Goal: Transaction & Acquisition: Purchase product/service

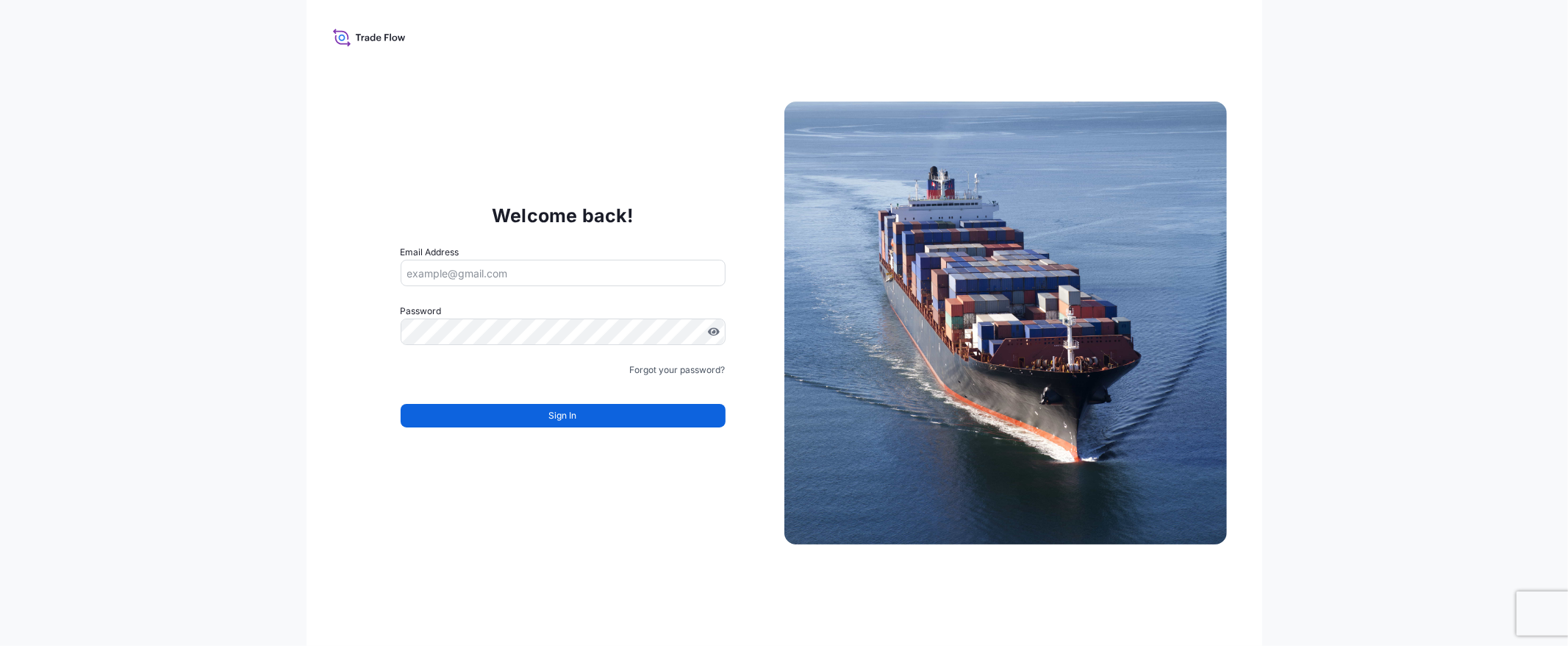
type input "[EMAIL_ADDRESS][DOMAIN_NAME]"
click at [654, 422] on button "Sign In" at bounding box center [563, 415] width 325 height 23
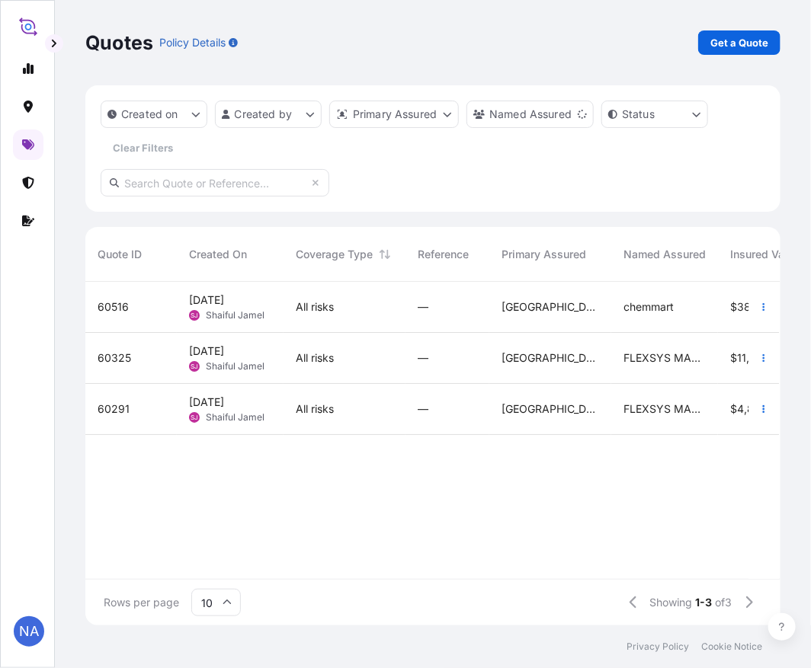
scroll to position [340, 682]
click at [734, 43] on p "Get a Quote" at bounding box center [739, 42] width 58 height 15
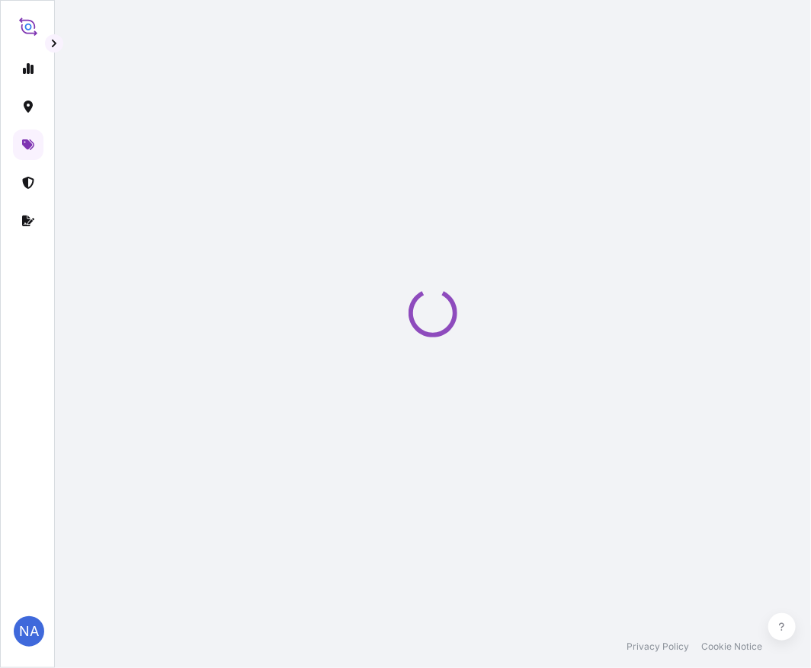
scroll to position [24, 0]
select select "Water"
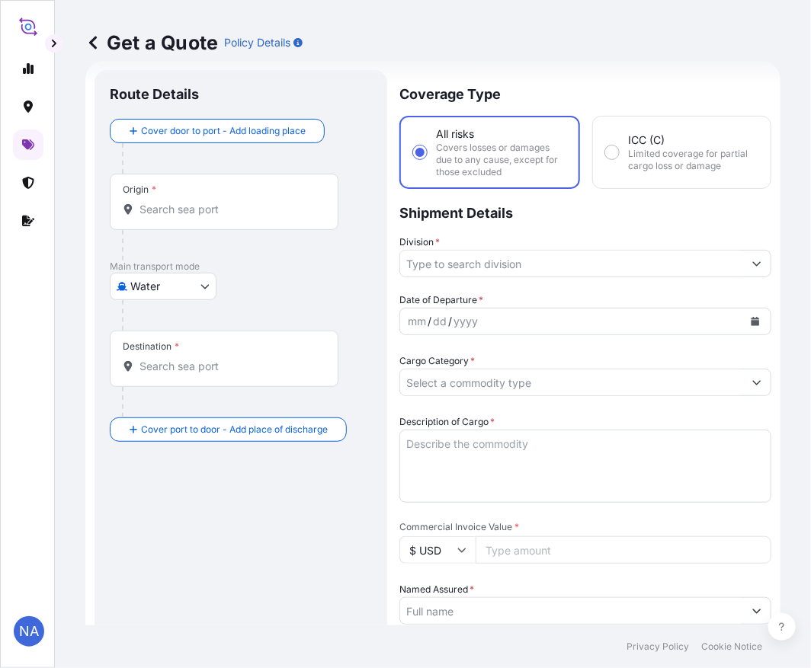
click at [194, 203] on input "Origin *" at bounding box center [229, 209] width 180 height 15
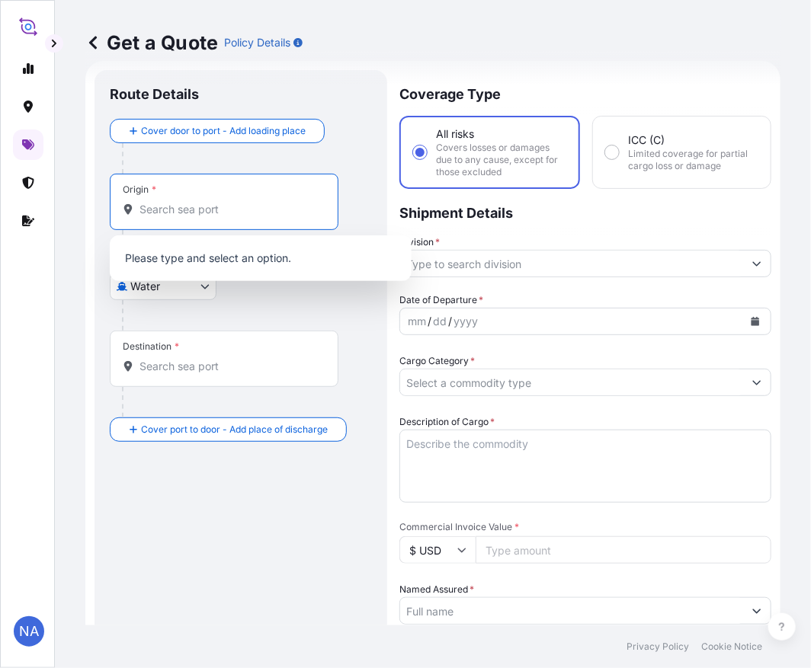
paste input "[GEOGRAPHIC_DATA], [GEOGRAPHIC_DATA]"
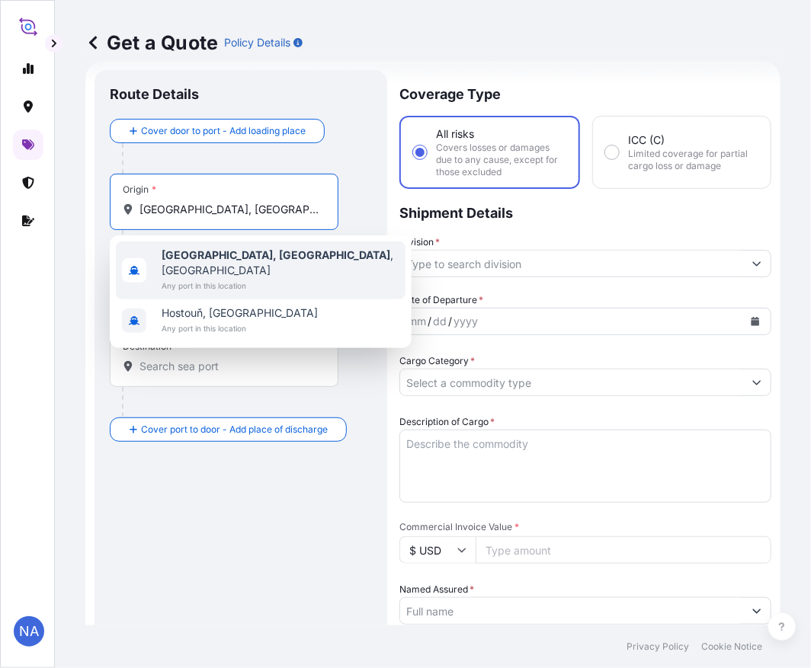
click at [187, 248] on span "[GEOGRAPHIC_DATA], [GEOGRAPHIC_DATA] , [GEOGRAPHIC_DATA]" at bounding box center [281, 263] width 238 height 30
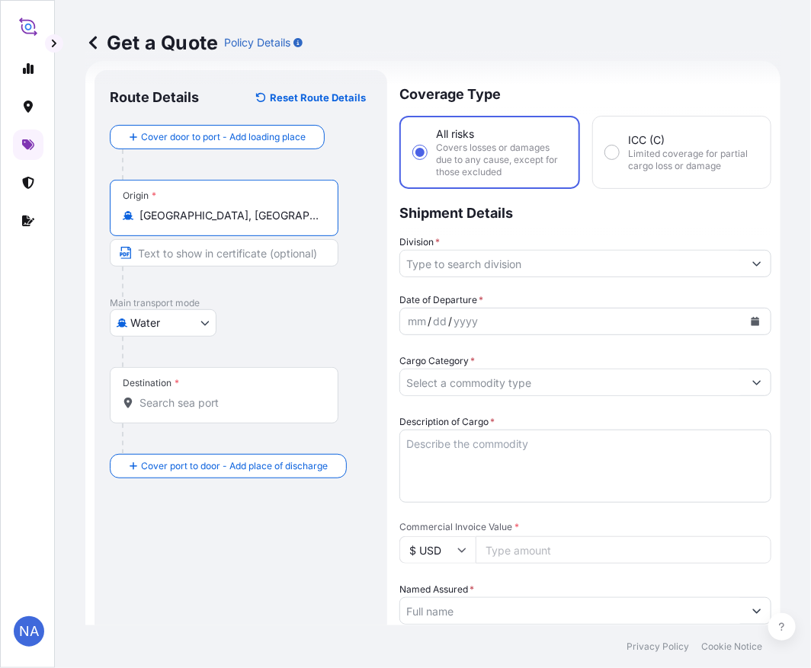
type input "[GEOGRAPHIC_DATA], [GEOGRAPHIC_DATA], [GEOGRAPHIC_DATA]"
click at [207, 399] on input "Destination *" at bounding box center [229, 402] width 180 height 15
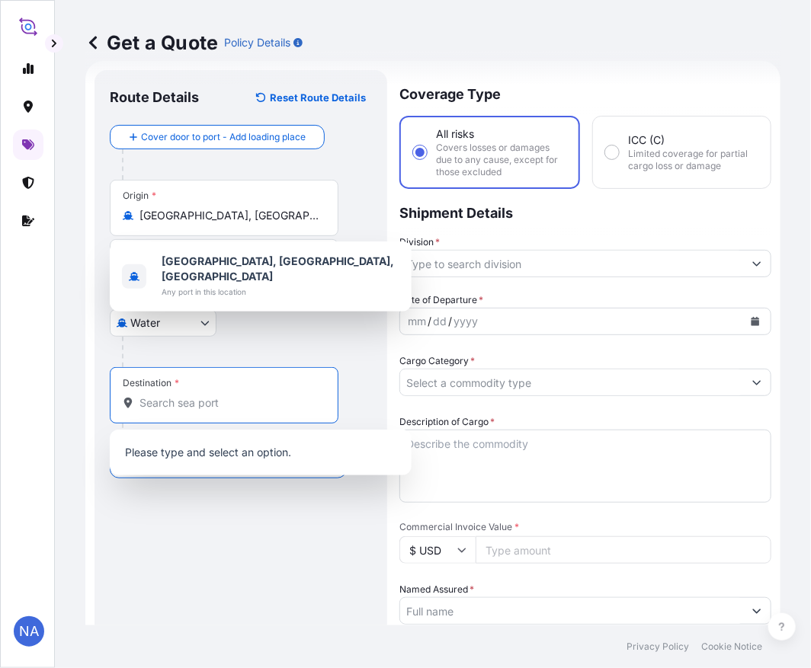
paste input "ACAJUTLA"
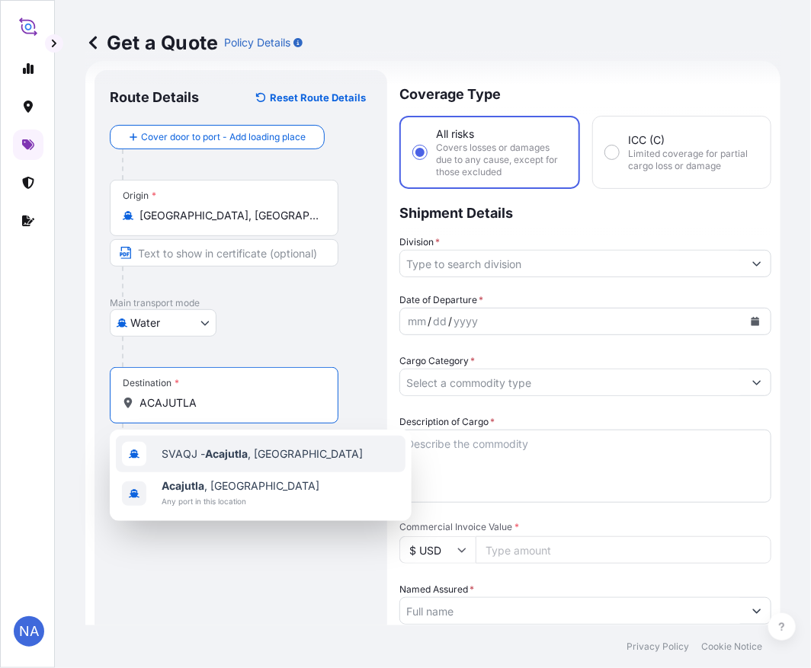
click at [188, 459] on span "SVAQJ - Acajutla , [GEOGRAPHIC_DATA]" at bounding box center [262, 453] width 201 height 15
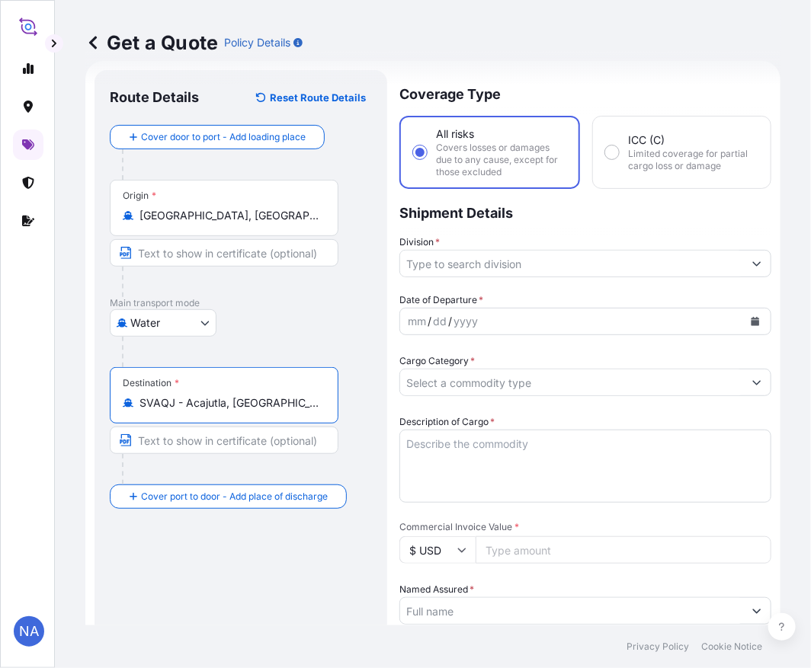
type input "SVAQJ - Acajutla, [GEOGRAPHIC_DATA]"
click at [432, 270] on input "Division *" at bounding box center [571, 263] width 343 height 27
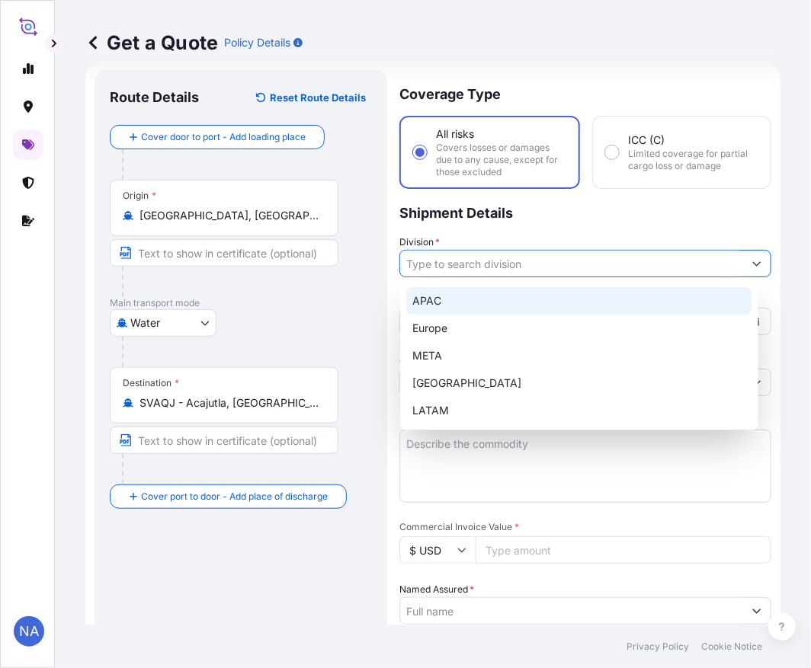
click at [465, 301] on div "APAC" at bounding box center [579, 300] width 346 height 27
type input "APAC"
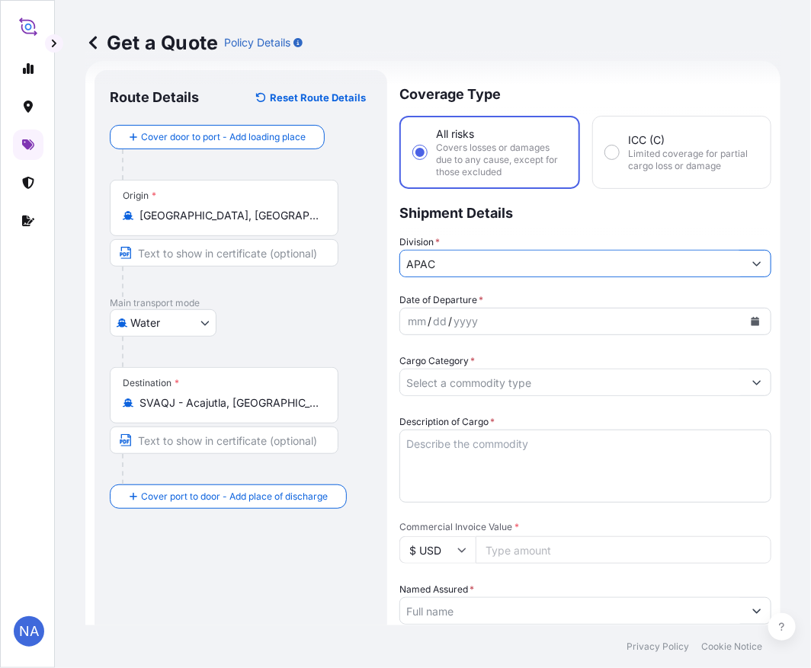
click at [465, 320] on div "yyyy" at bounding box center [465, 321] width 27 height 18
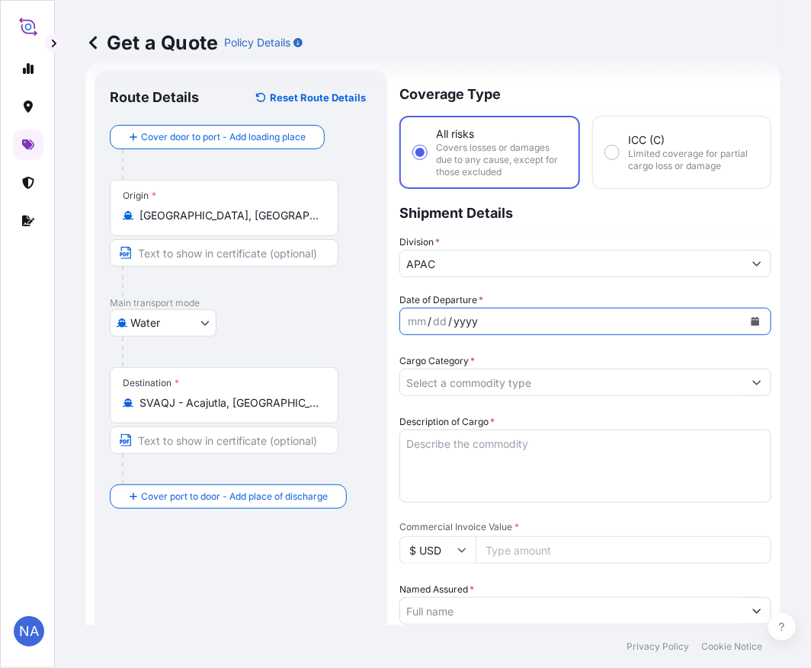
click at [751, 324] on icon "Calendar" at bounding box center [755, 321] width 8 height 9
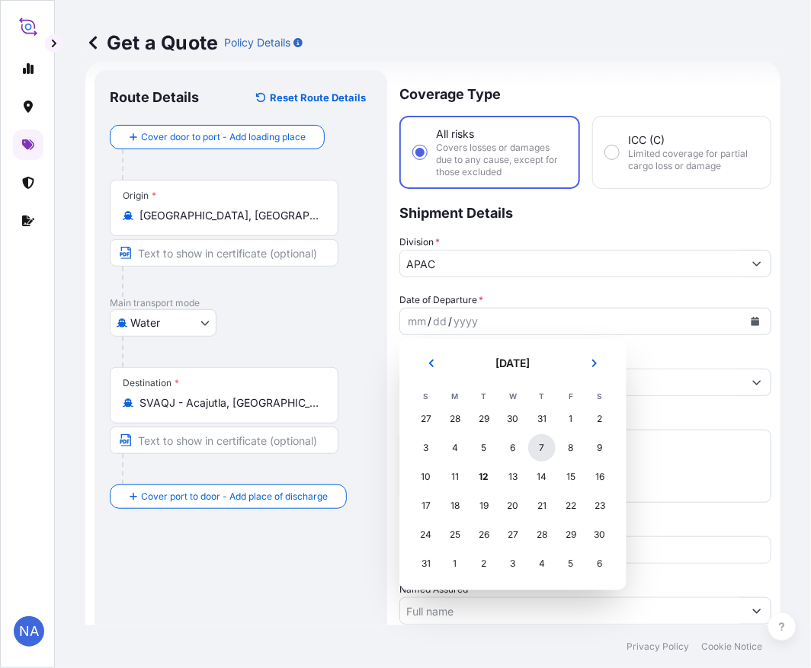
click at [537, 446] on div "7" at bounding box center [541, 447] width 27 height 27
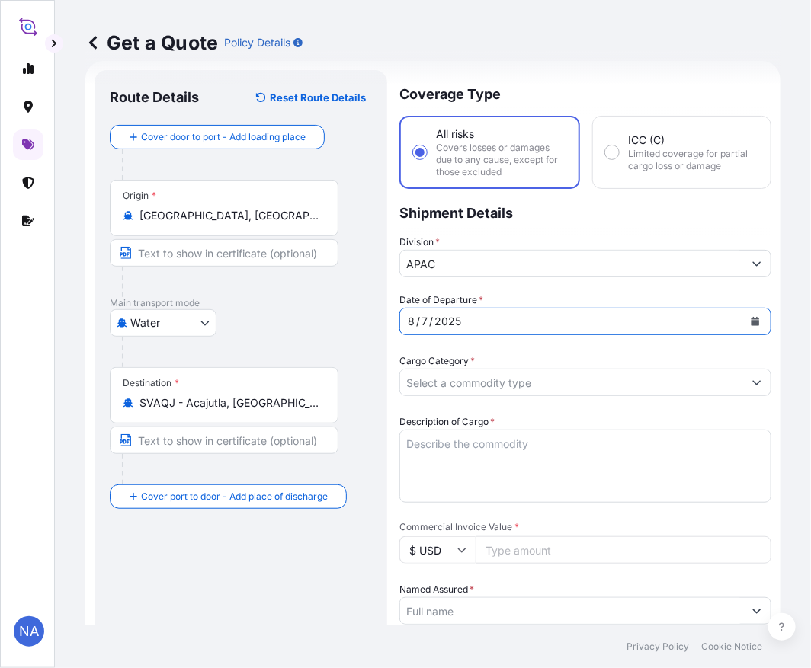
click at [504, 345] on div "Date of Departure * [DATE] Cargo Category * Description of Cargo * Commercial I…" at bounding box center [585, 651] width 372 height 716
click at [743, 385] on button "Show suggestions" at bounding box center [756, 382] width 27 height 27
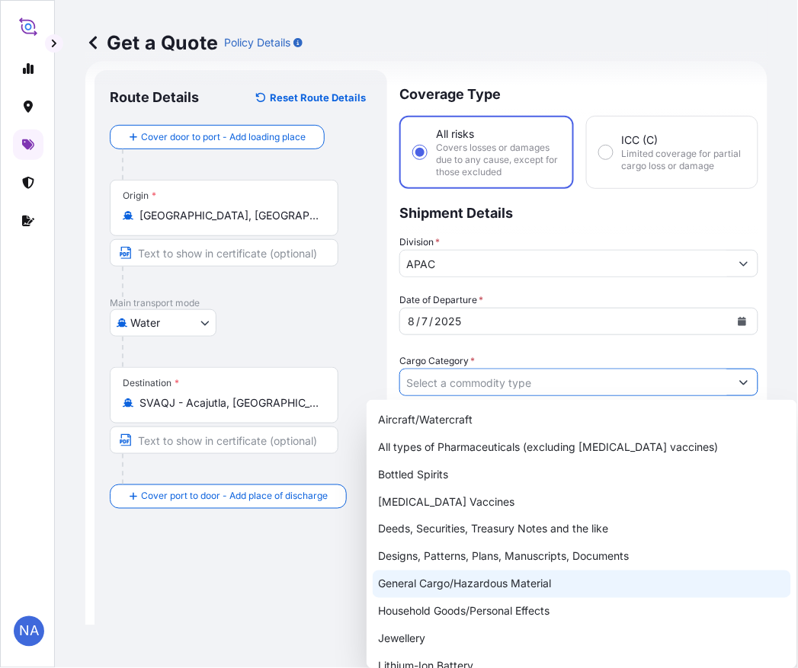
click at [435, 581] on div "General Cargo/Hazardous Material" at bounding box center [582, 584] width 418 height 27
type input "General Cargo/Hazardous Material"
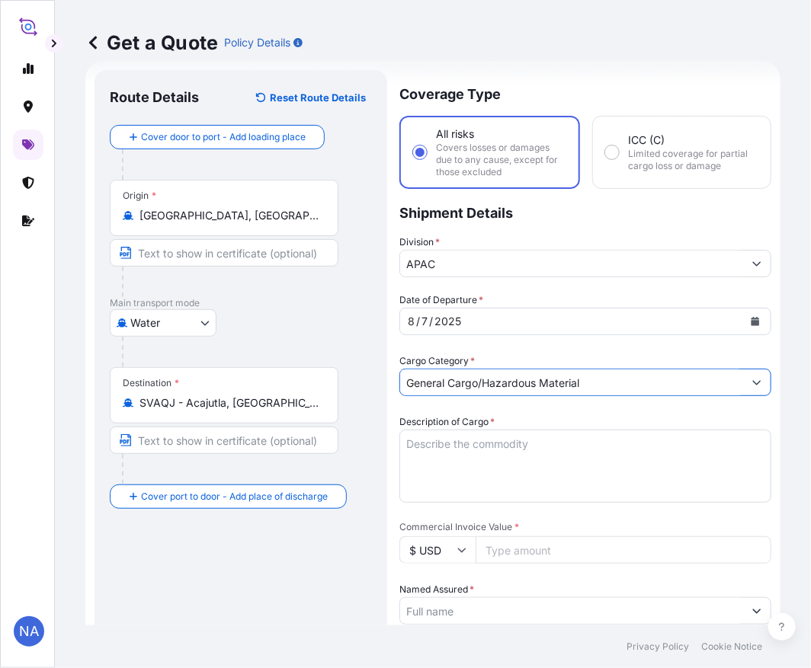
click at [575, 346] on div "Date of Departure * [DATE] Cargo Category * General Cargo/Hazardous Material De…" at bounding box center [585, 651] width 372 height 716
click at [486, 448] on textarea "Description of Cargo *" at bounding box center [585, 466] width 372 height 73
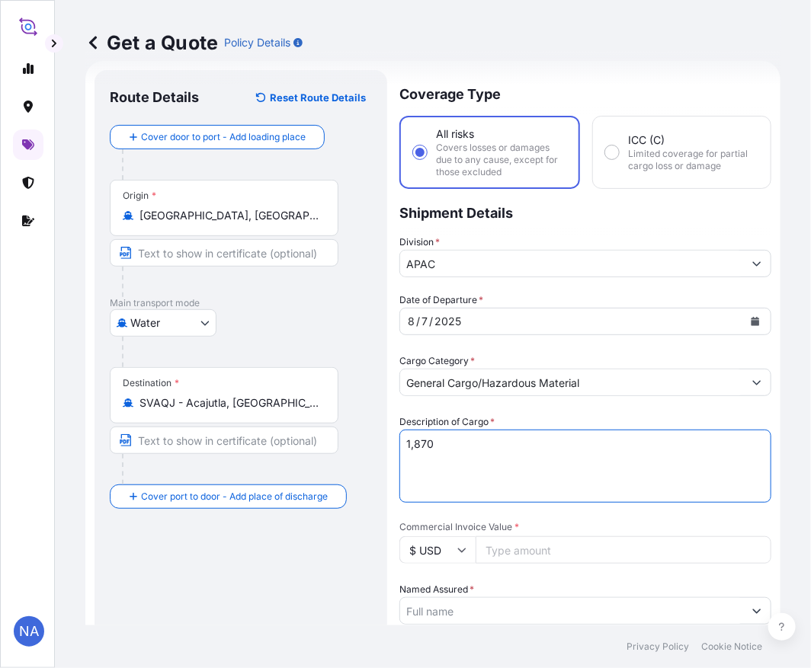
paste textarea "BAGS LOADED INTO 2 40' CONTAINER(S) ADSYL 5 C 30 F, 55BAGB"
type textarea "1,870 BAGS LOADED INTO 2 40' CONTAINER(S) ADSYL 5 C 30 F, 55BAGB"
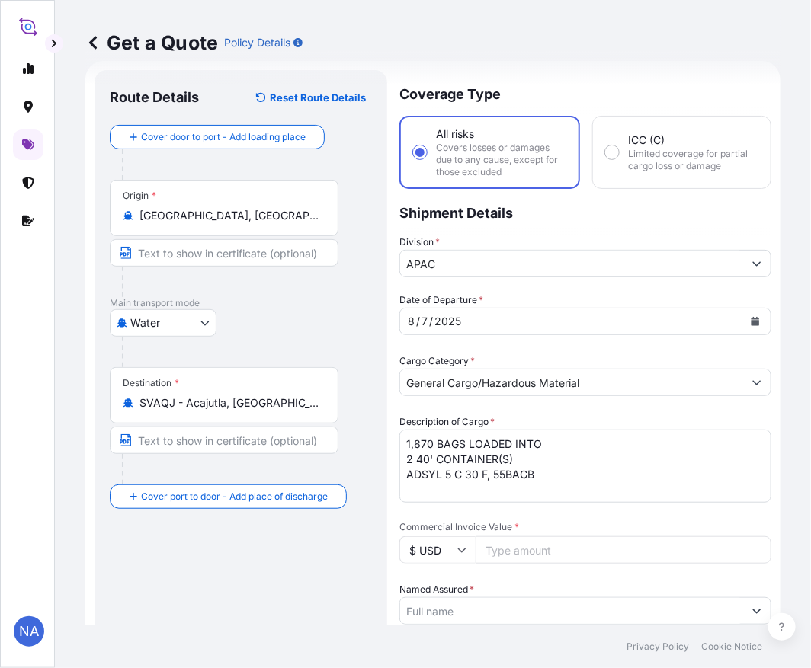
click at [605, 416] on div "Description of Cargo * 1,870 BAGS LOADED INTO 2 40' CONTAINER(S) ADSYL 5 C 30 F…" at bounding box center [585, 458] width 372 height 88
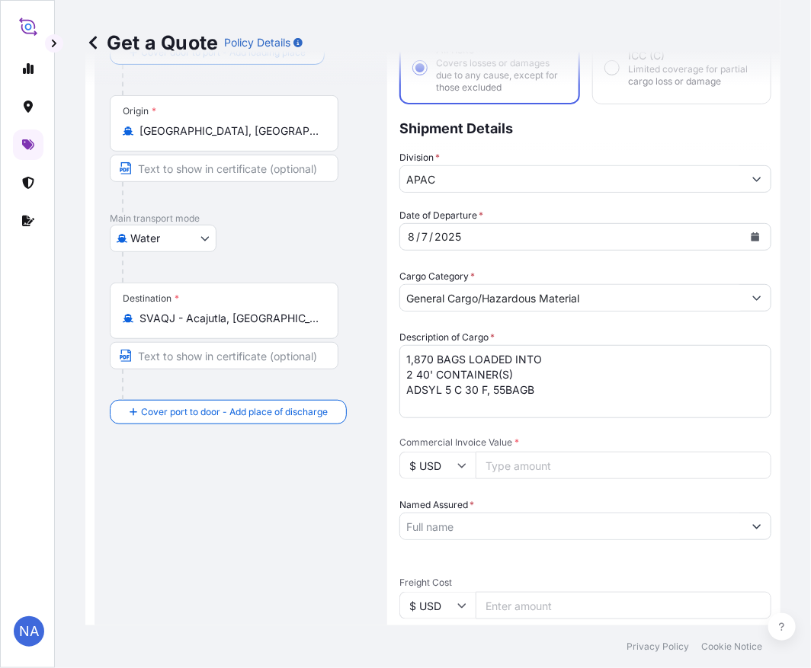
click at [523, 463] on input "Commercial Invoice Value *" at bounding box center [623, 465] width 296 height 27
paste input "66045"
type input "66045"
click at [527, 431] on div "Date of Departure * [DATE] Cargo Category * General Cargo/Hazardous Material De…" at bounding box center [585, 566] width 372 height 716
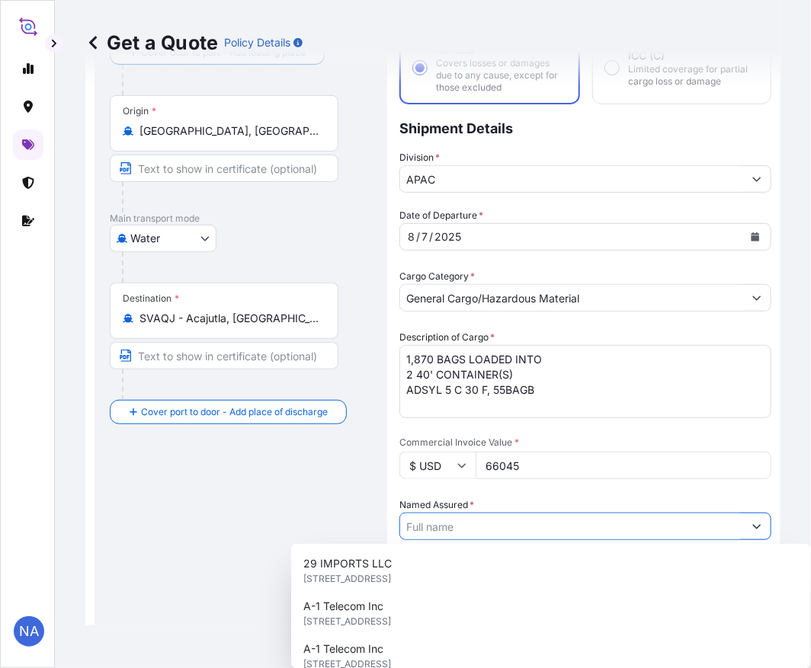
click at [460, 527] on input "Named Assured *" at bounding box center [571, 526] width 343 height 27
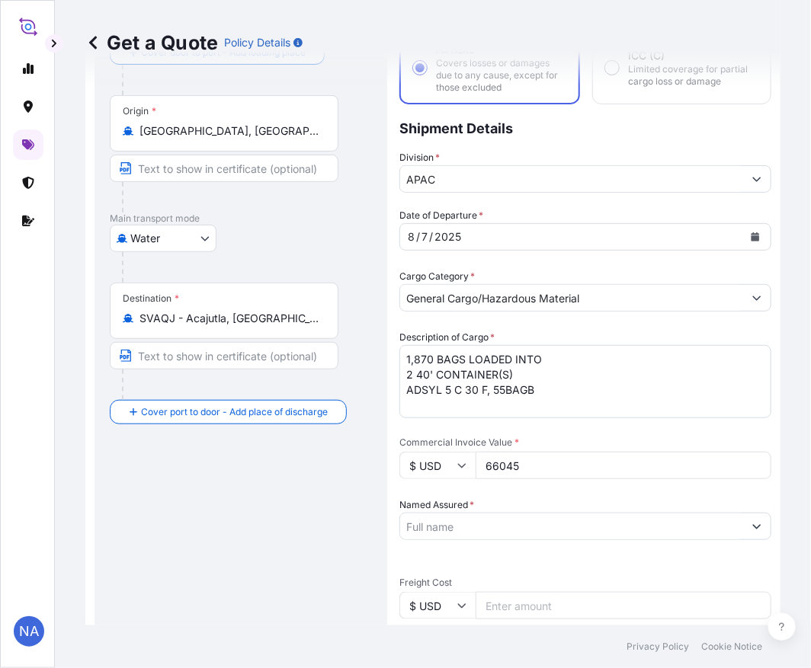
click at [520, 535] on input "Named Assured *" at bounding box center [571, 526] width 343 height 27
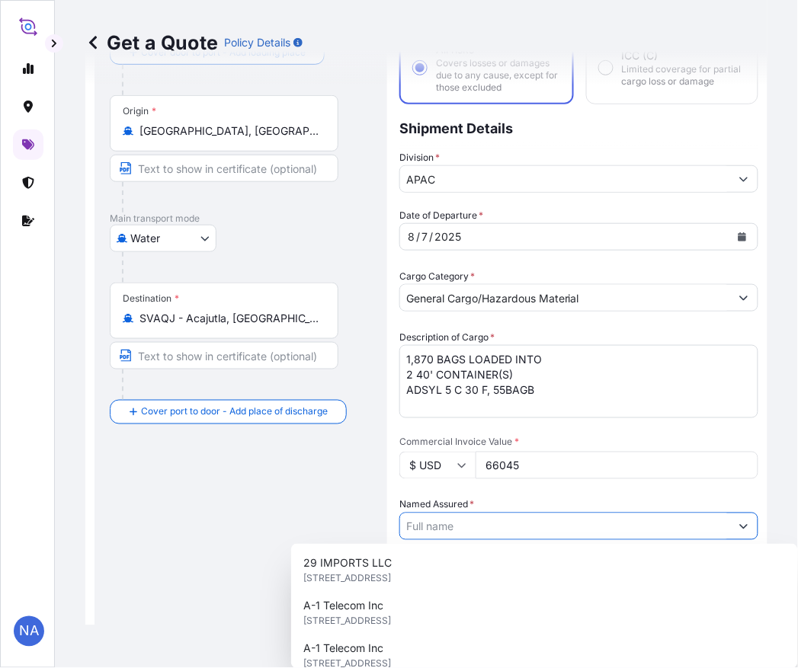
paste input "EQUISTAR CHEMICALS, LP"
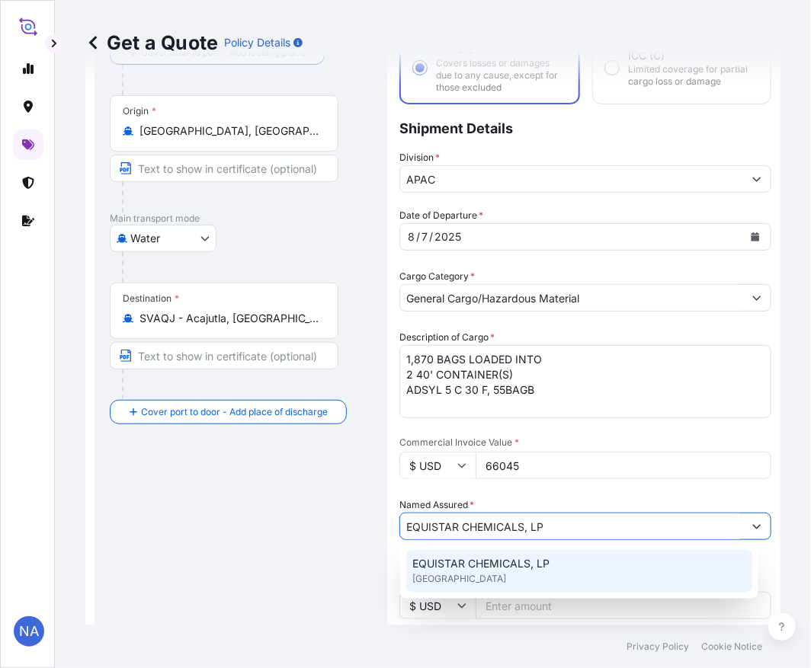
click at [474, 576] on span "[GEOGRAPHIC_DATA]" at bounding box center [459, 578] width 94 height 15
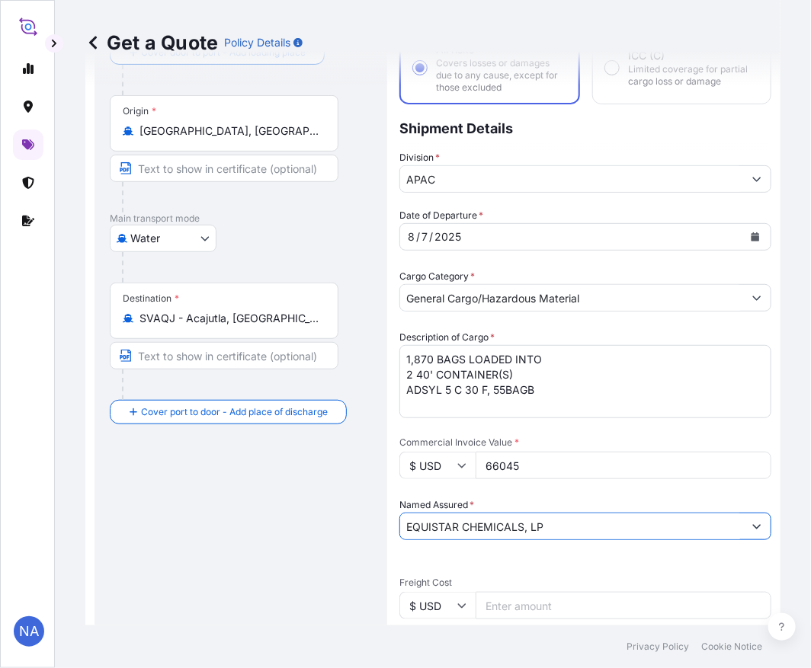
type input "EQUISTAR CHEMICALS, LP"
click at [499, 488] on div "Date of Departure * [DATE] Cargo Category * General Cargo/Hazardous Material De…" at bounding box center [585, 566] width 372 height 716
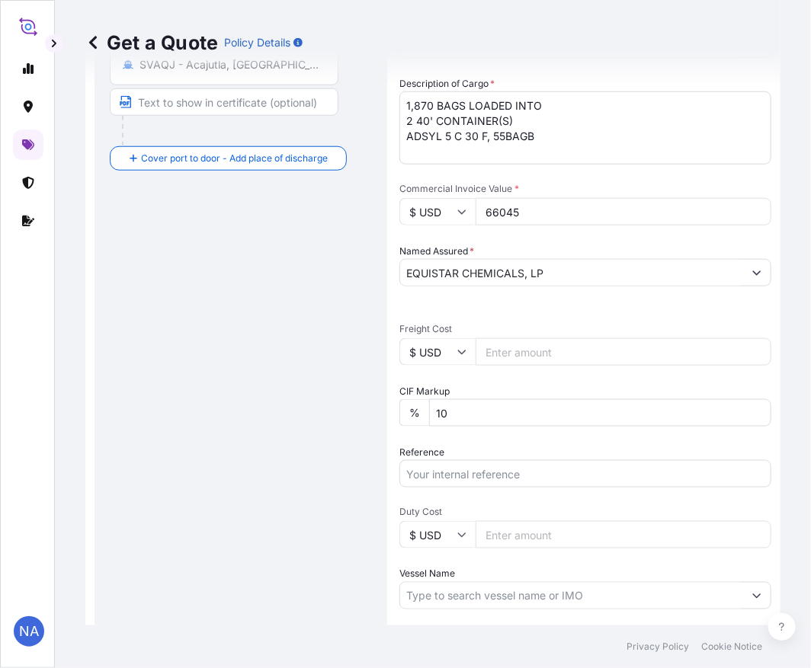
scroll to position [447, 0]
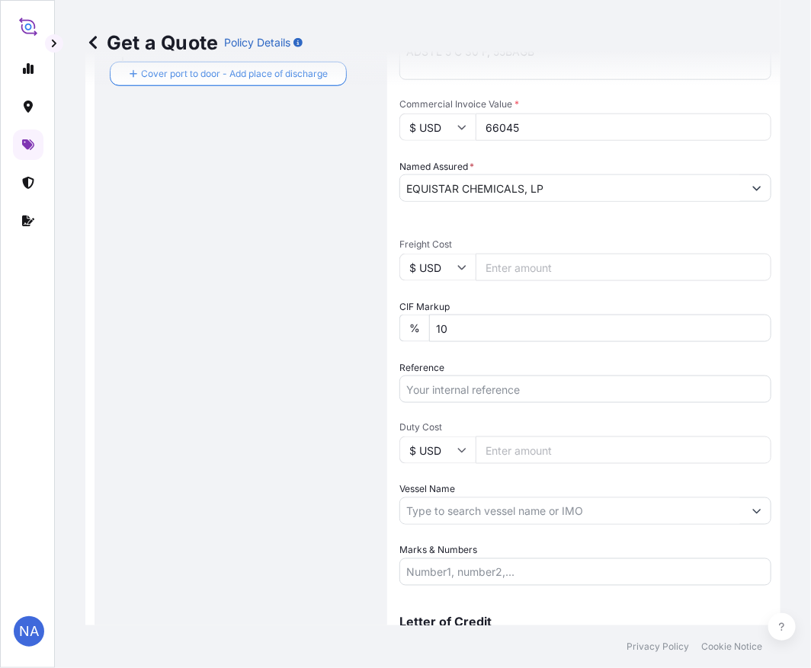
click at [457, 382] on input "Reference" at bounding box center [585, 389] width 372 height 27
paste input "10420834410"
click at [508, 384] on input "10420834410 /" at bounding box center [585, 389] width 372 height 27
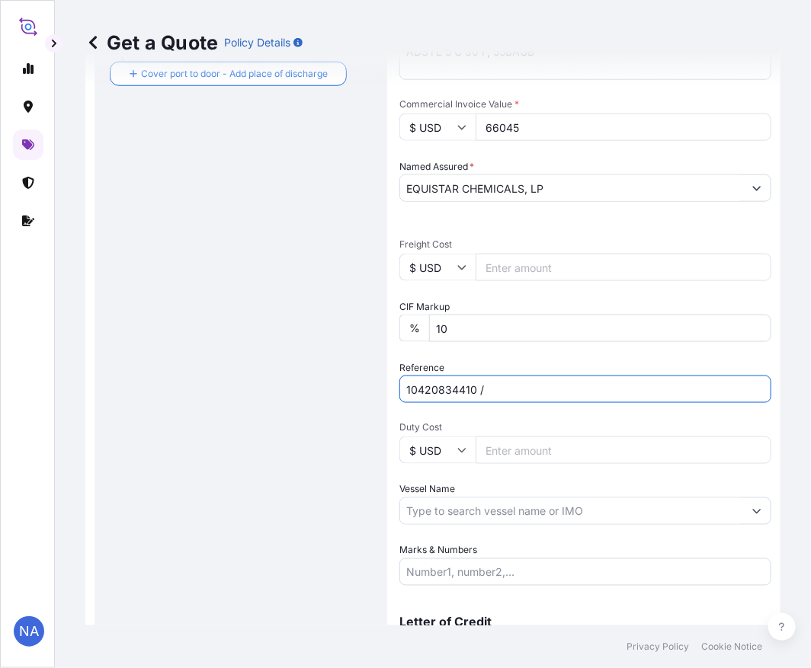
paste input "5013180616"
type input "10420834410 / 5013180616"
click at [461, 507] on input "Vessel Name" at bounding box center [571, 510] width 343 height 27
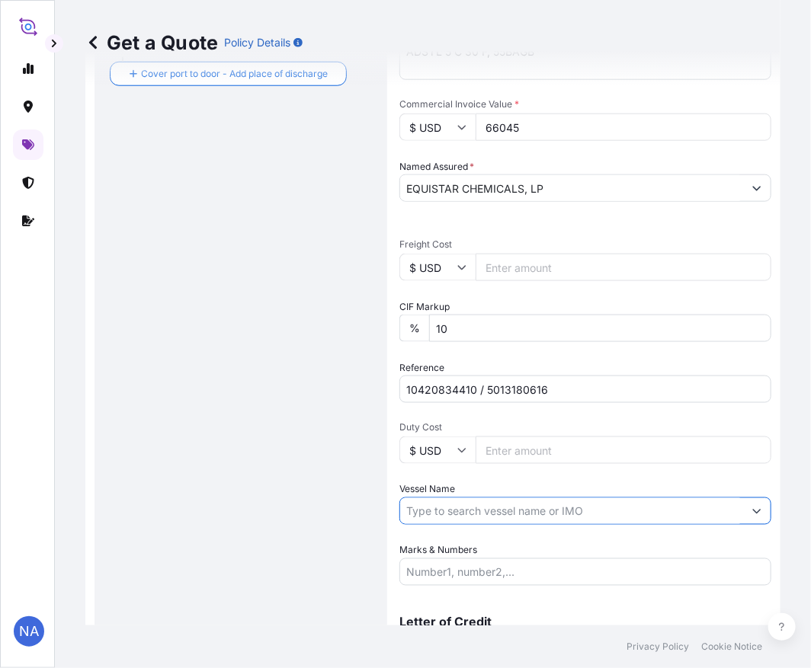
paste input "AS CAMELLIA"
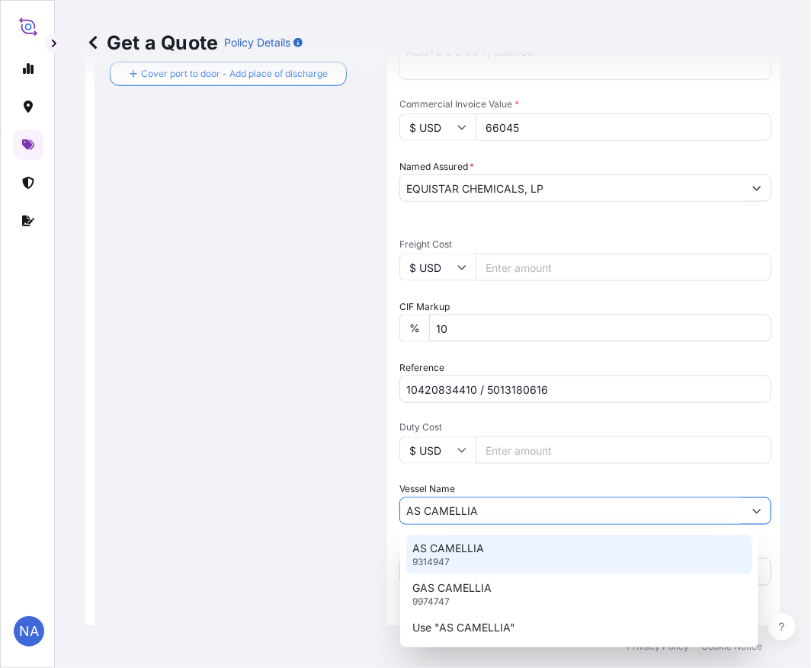
click at [475, 551] on p "AS CAMELLIA" at bounding box center [448, 548] width 72 height 15
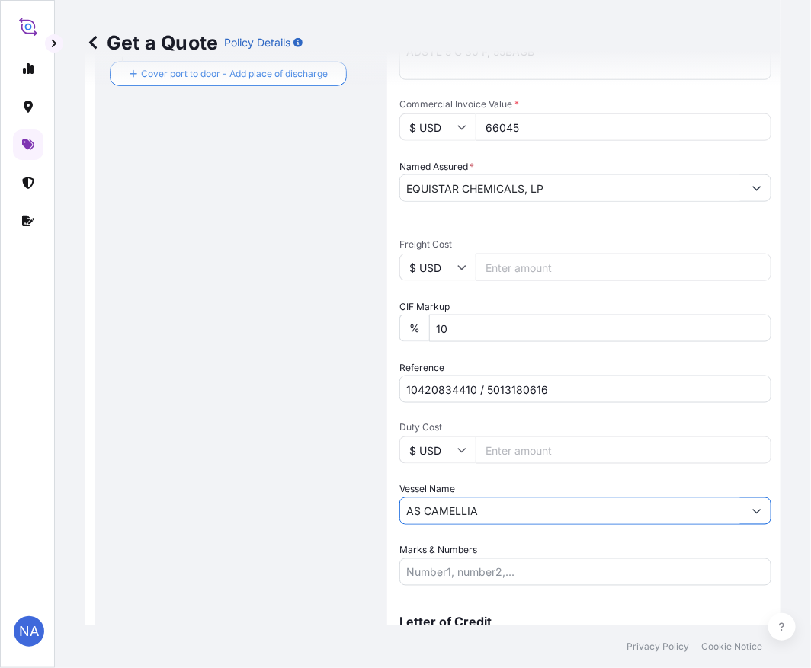
type input "AS CAMELLIA"
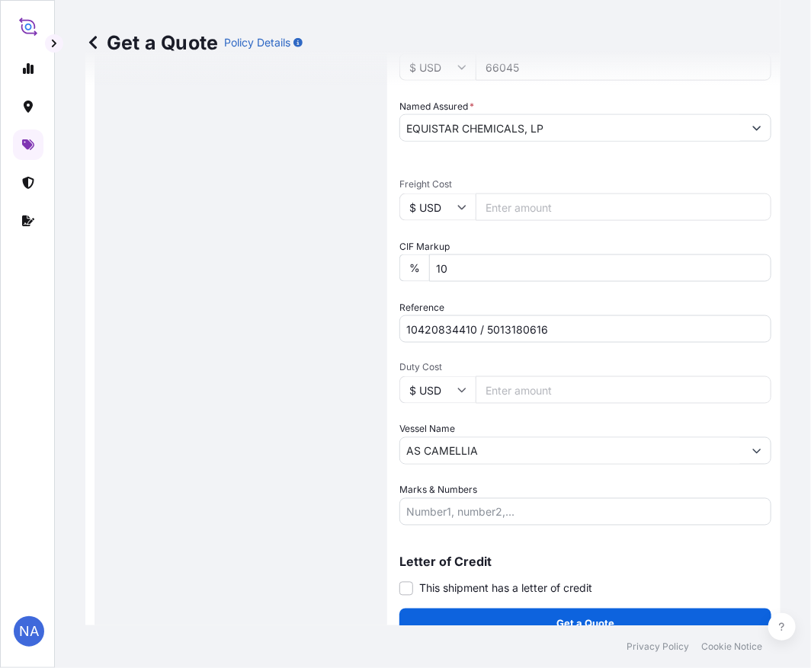
scroll to position [528, 0]
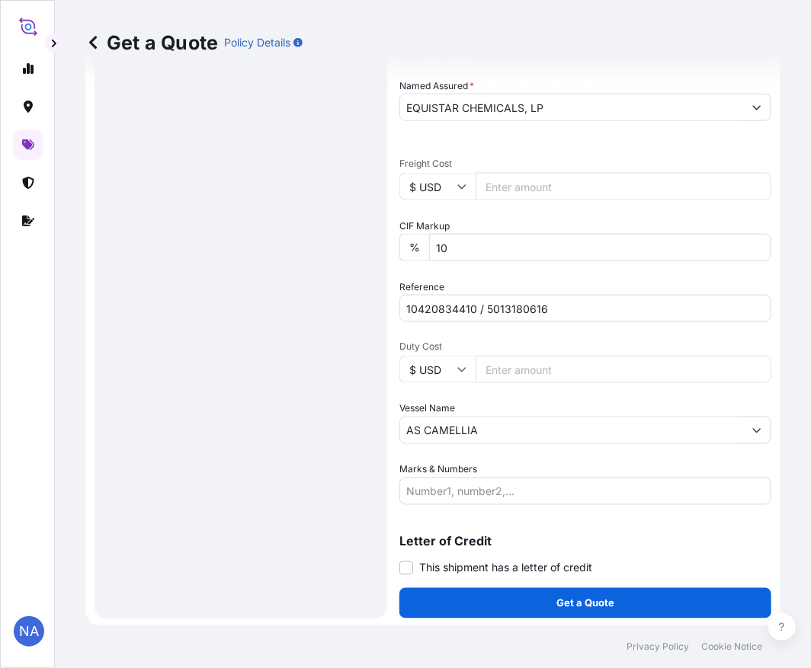
click at [531, 610] on button "Get a Quote" at bounding box center [585, 603] width 372 height 30
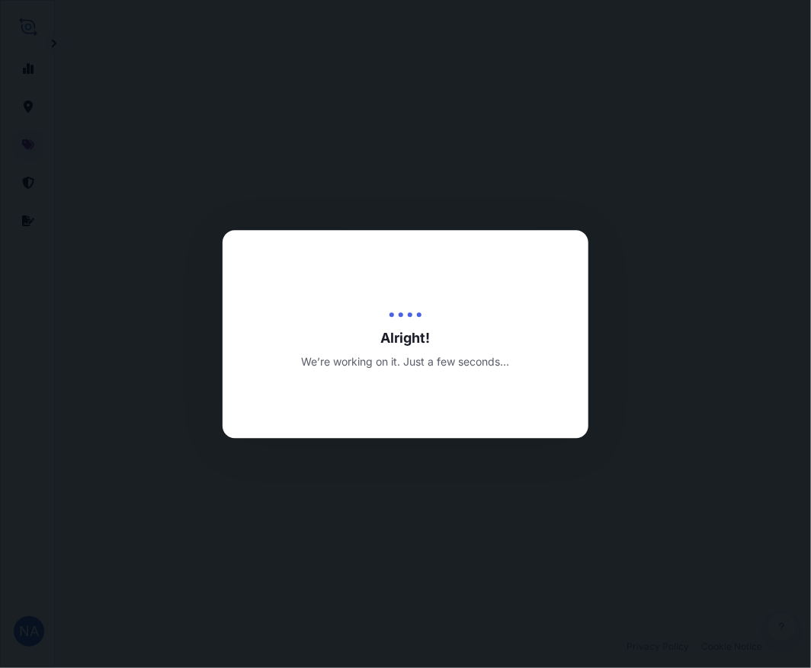
select select "Water"
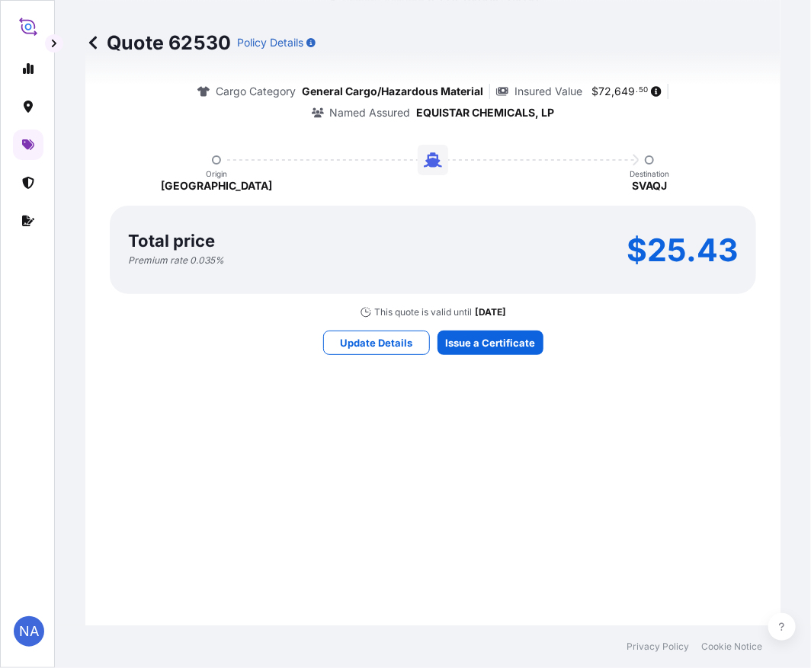
scroll to position [1686, 0]
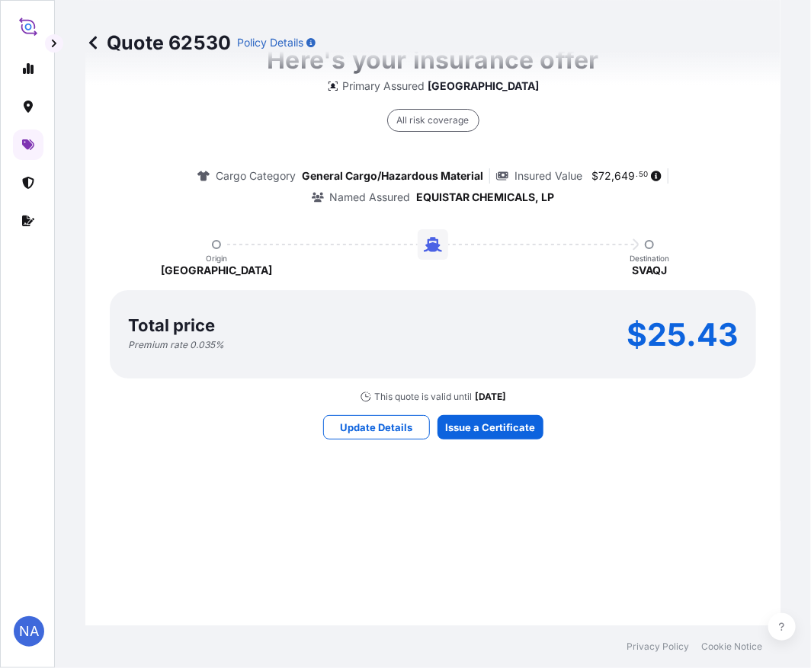
click at [478, 344] on div "Total price Premium rate 0.035 % $25.43" at bounding box center [432, 335] width 609 height 34
click at [458, 341] on div "Total price Premium rate 0.035 % $25.43" at bounding box center [432, 335] width 609 height 34
click at [507, 341] on div "Total price Premium rate 0.035 % $25.43" at bounding box center [432, 335] width 609 height 34
click at [536, 467] on div "Here's your insurance offer Primary Assured Malaysia All risk coverage Cargo Ca…" at bounding box center [433, 240] width 652 height 1468
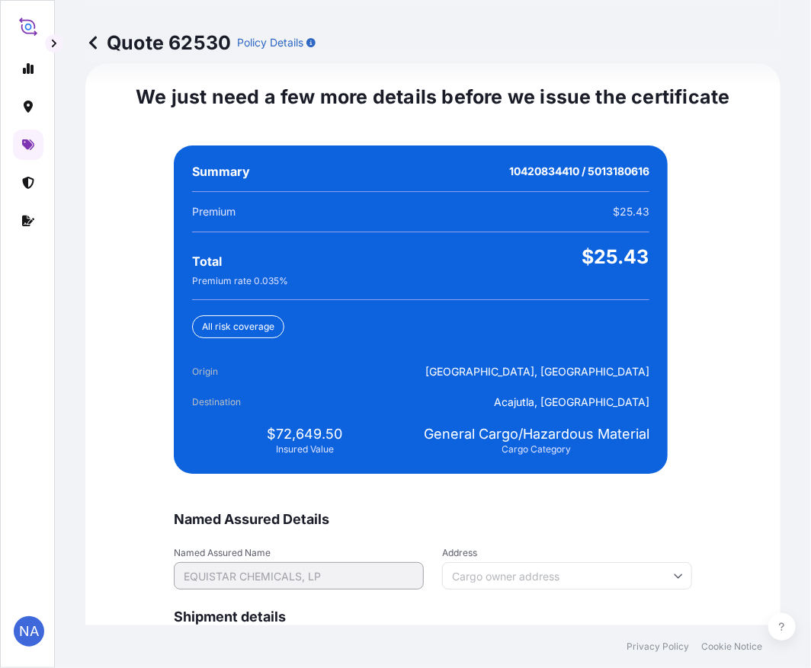
scroll to position [3581, 0]
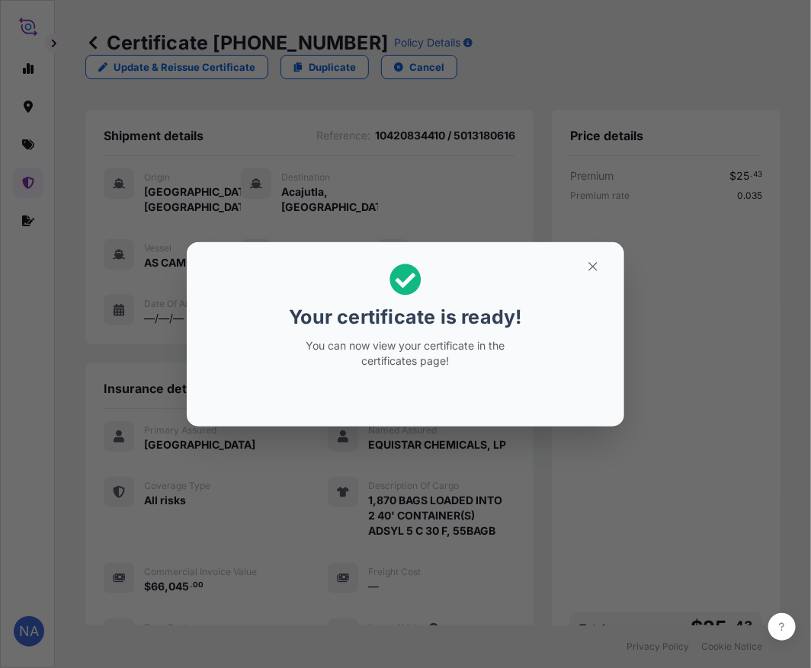
click at [634, 528] on div "Your certificate is ready! You can now view your certificate in the certificate…" at bounding box center [405, 334] width 811 height 669
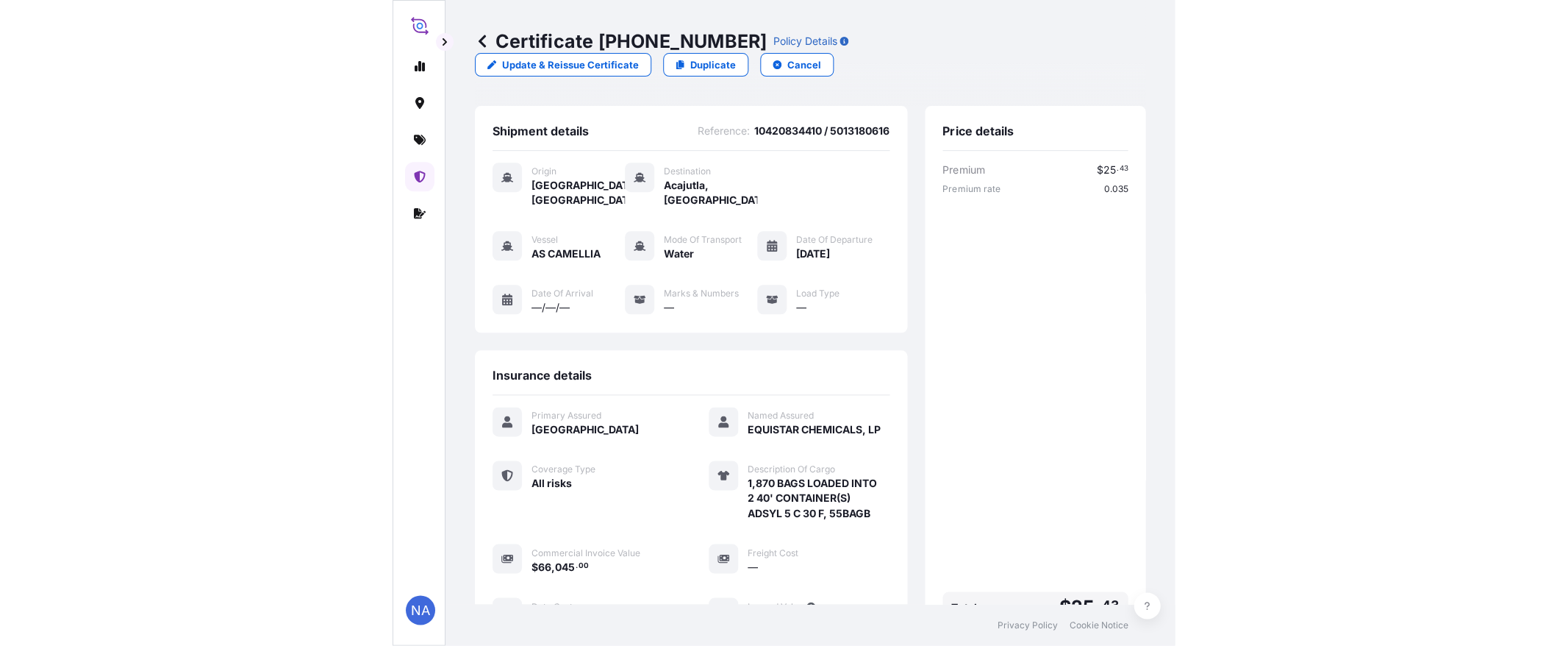
scroll to position [291, 0]
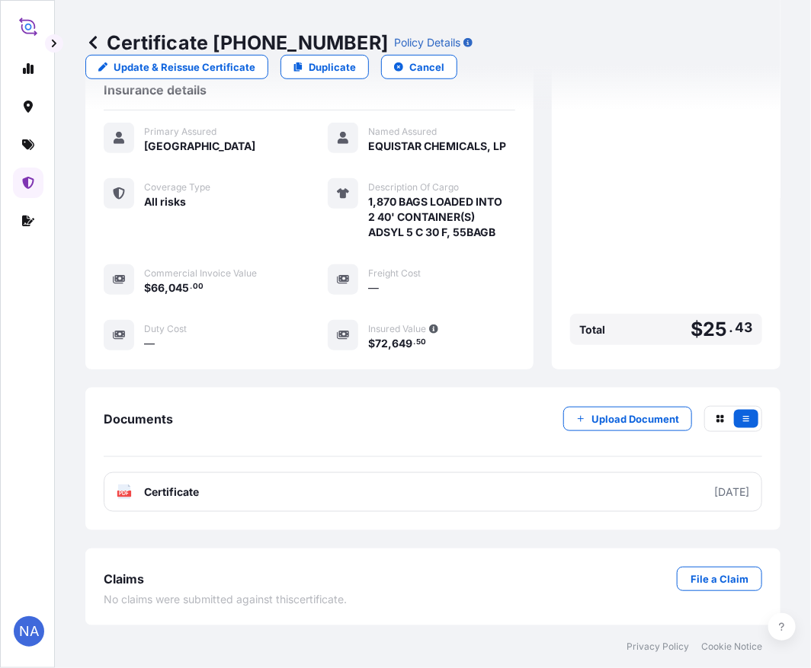
click at [526, 491] on link "PDF Certificate [DATE]" at bounding box center [433, 492] width 658 height 40
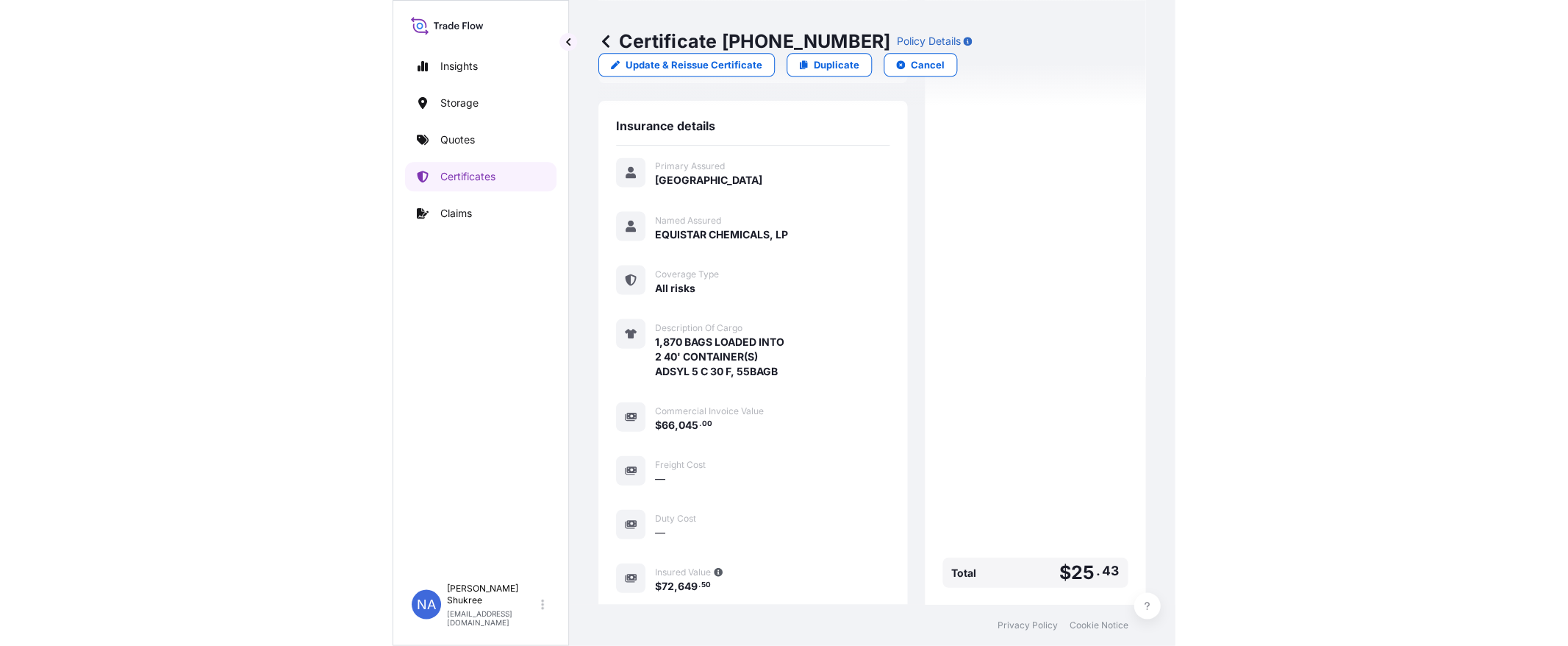
scroll to position [143, 0]
